Goal: Information Seeking & Learning: Understand process/instructions

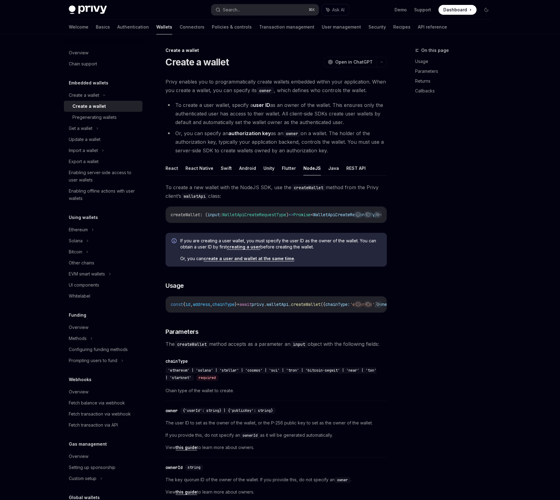
click at [439, 159] on div "On this page Usage Parameters Returns Callbacks" at bounding box center [449, 273] width 93 height 453
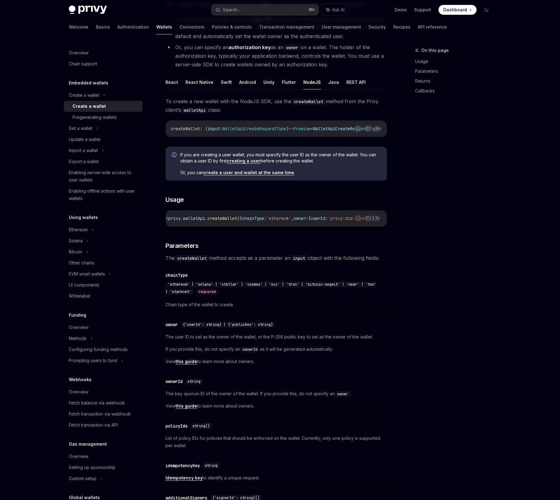
scroll to position [0, 131]
click at [457, 263] on div "On this page Usage Parameters Returns Callbacks" at bounding box center [449, 273] width 93 height 453
type textarea "*"
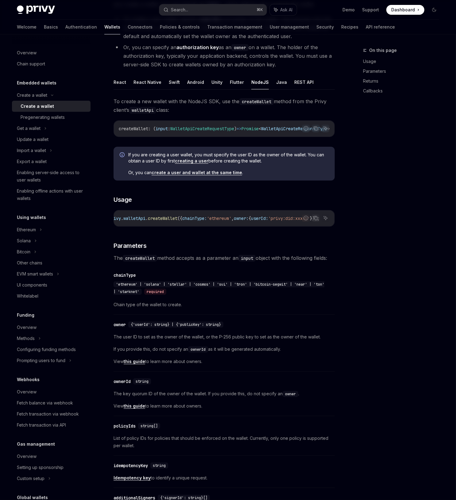
click at [431, 236] on div "On this page Usage Parameters Returns Callbacks" at bounding box center [397, 273] width 93 height 453
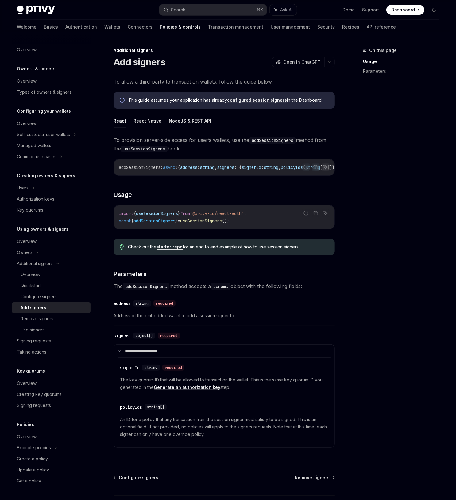
click at [218, 152] on span "To provision server-side access for user’s wallets, use the addSessionSigners m…" at bounding box center [224, 144] width 221 height 17
drag, startPoint x: 230, startPoint y: 180, endPoint x: 236, endPoint y: 179, distance: 6.2
click at [236, 176] on div "Report incorrect code Copy Ask AI addSessionSigners : async ({ address : string…" at bounding box center [224, 167] width 221 height 17
click at [366, 184] on div "On this page Usage Parameters" at bounding box center [397, 273] width 93 height 453
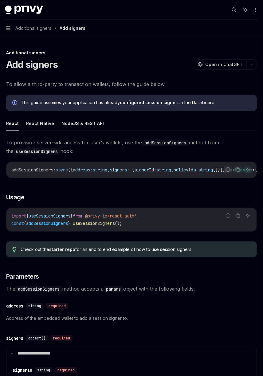
type textarea "*"
